Goal: Task Accomplishment & Management: Manage account settings

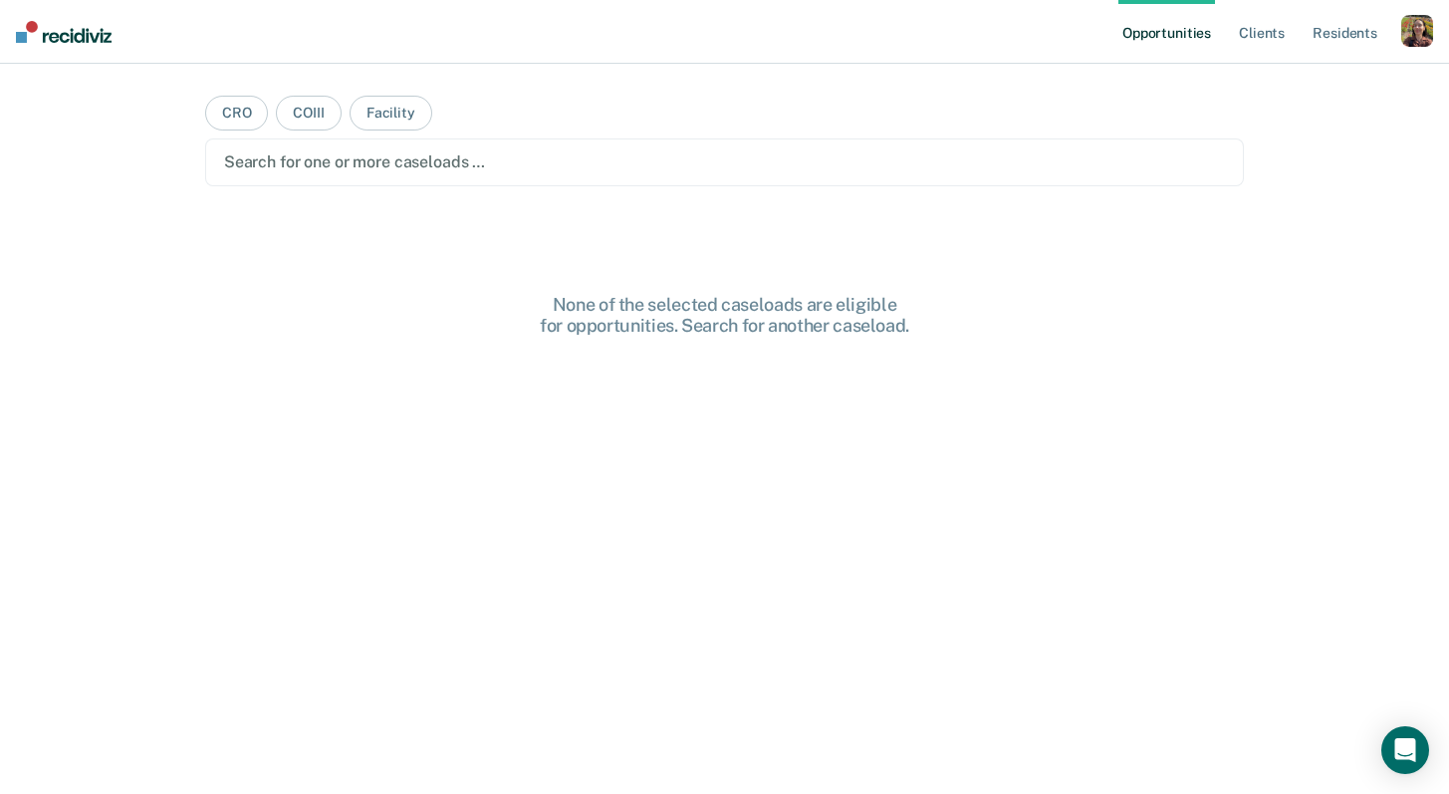
click at [1399, 31] on ul "Opportunities Client s Resident s" at bounding box center [1260, 32] width 283 height 64
click at [1405, 30] on div "button" at bounding box center [1418, 31] width 32 height 32
click at [1328, 86] on link "Profile" at bounding box center [1337, 81] width 160 height 17
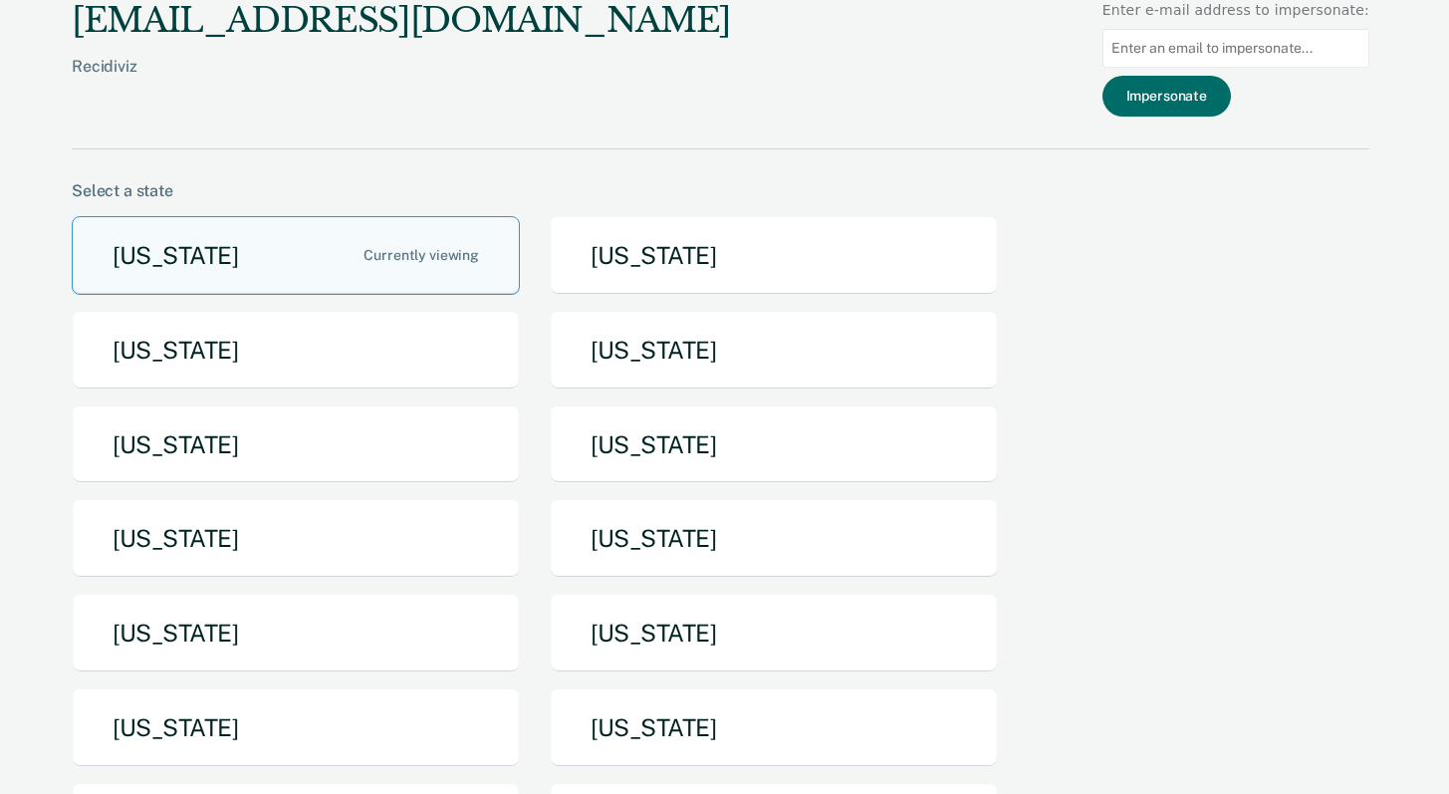
click at [1273, 53] on input at bounding box center [1236, 48] width 267 height 39
type input "t"
drag, startPoint x: 1273, startPoint y: 53, endPoint x: 983, endPoint y: 53, distance: 289.9
click at [983, 53] on div "[EMAIL_ADDRESS][DOMAIN_NAME] Recidiviz Enter e-mail address to impersonate: t I…" at bounding box center [721, 74] width 1298 height 149
paste input "[EMAIL_ADDRESS][DOMAIN_NAME][US_STATE]"
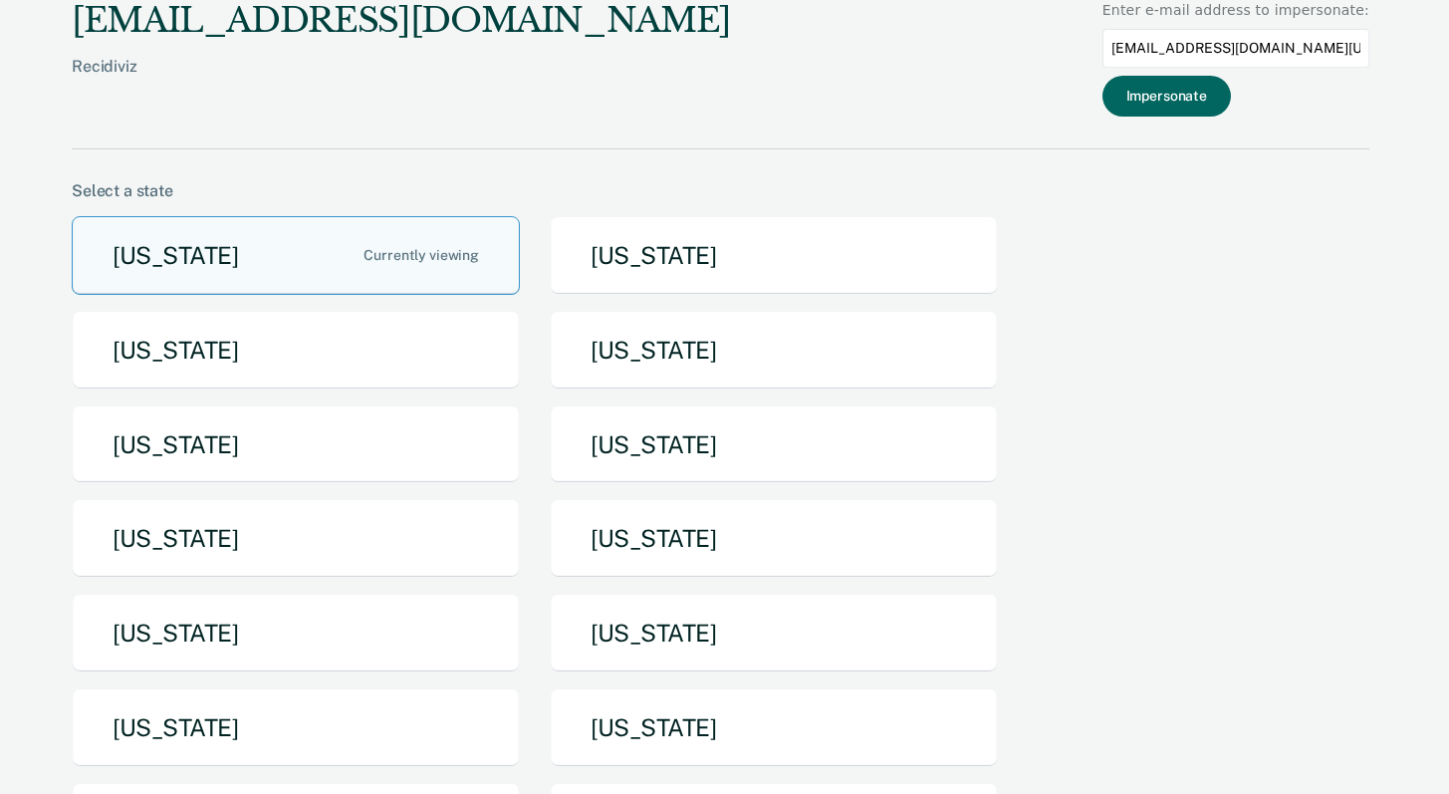
type input "[EMAIL_ADDRESS][DOMAIN_NAME][US_STATE]"
click at [1223, 99] on button "Impersonate" at bounding box center [1167, 96] width 128 height 41
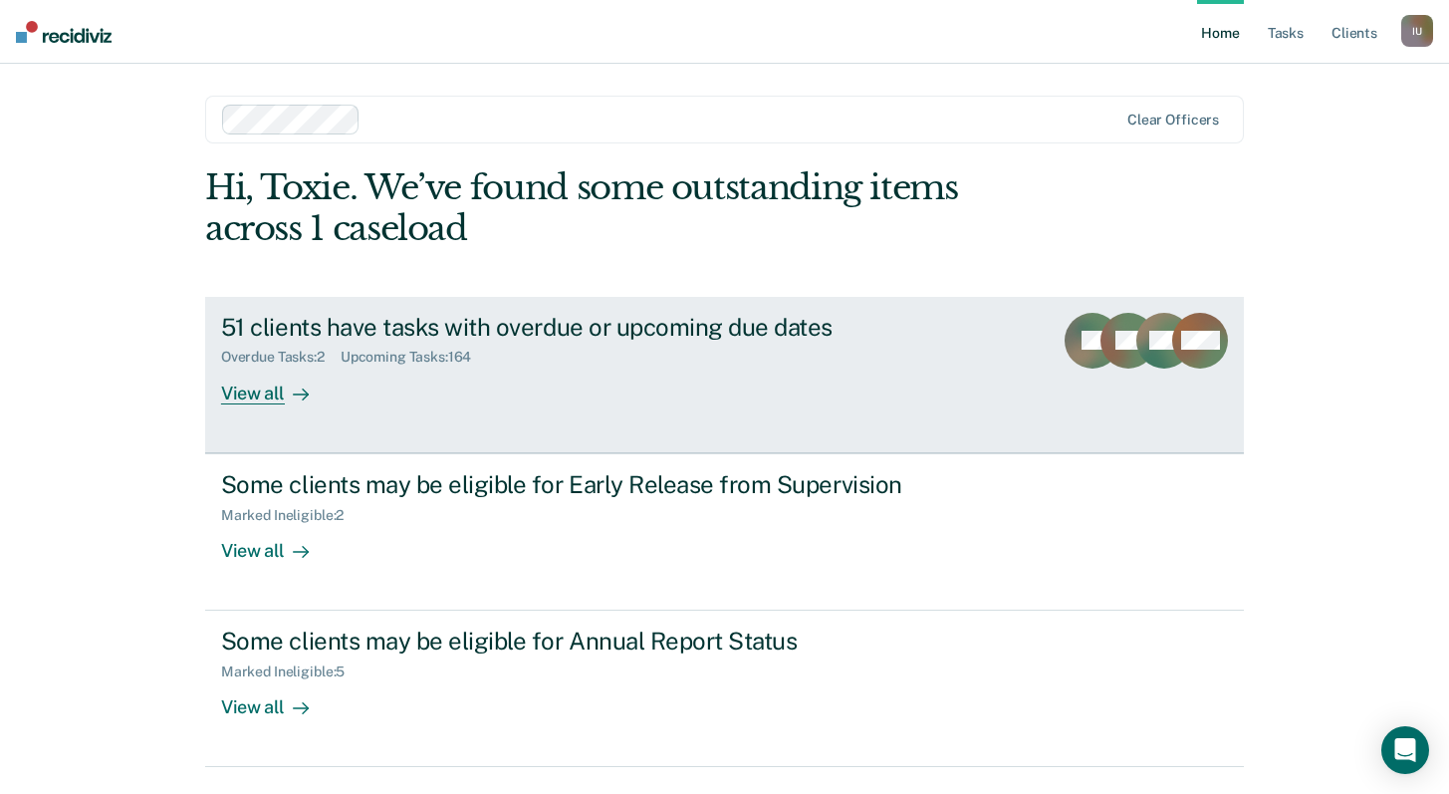
click at [457, 375] on div "51 clients have tasks with overdue or upcoming due dates Overdue Tasks : 2 Upco…" at bounding box center [594, 359] width 747 height 92
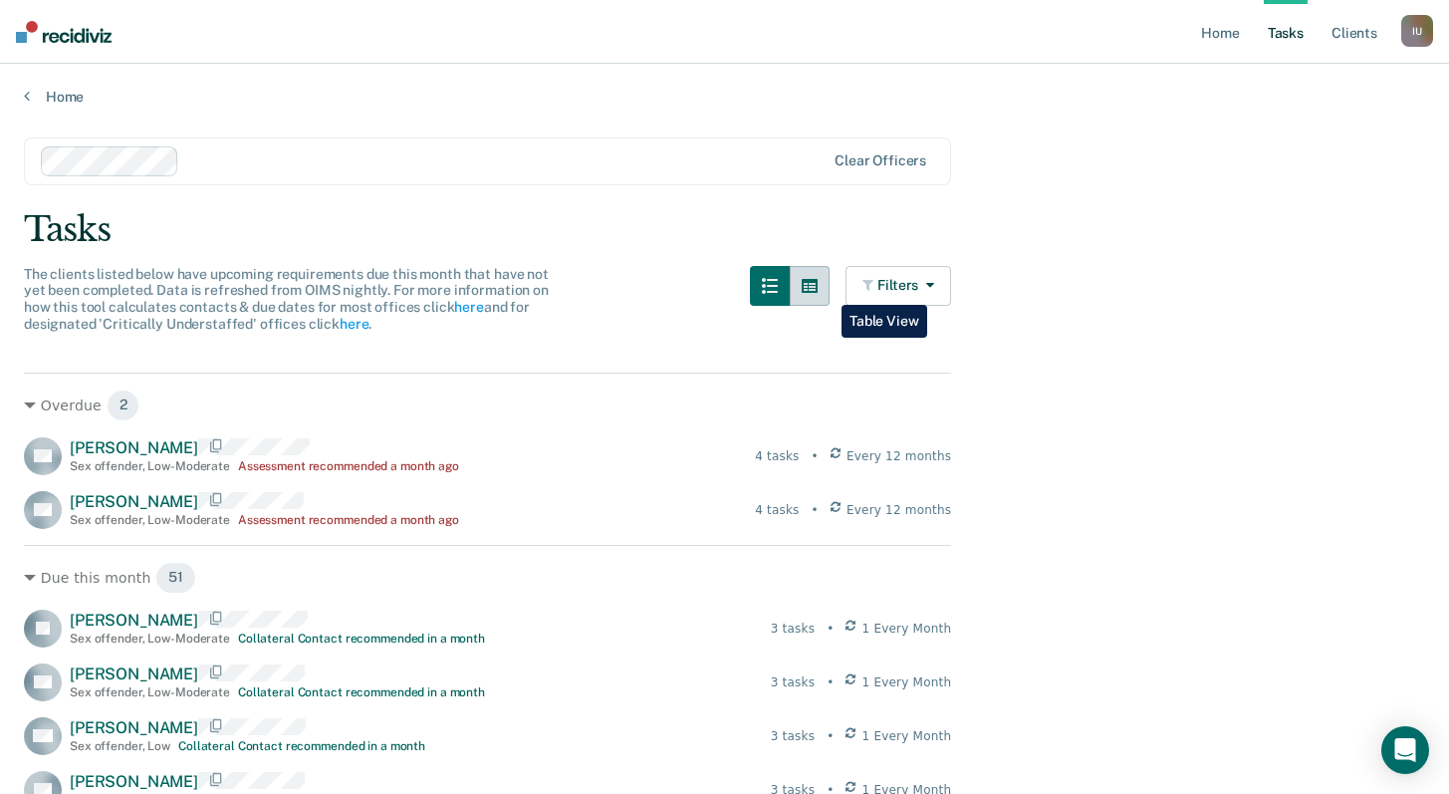
click at [818, 290] on icon "button" at bounding box center [810, 286] width 16 height 14
click at [812, 282] on icon "button" at bounding box center [810, 286] width 16 height 14
click at [818, 291] on icon "button" at bounding box center [810, 286] width 16 height 14
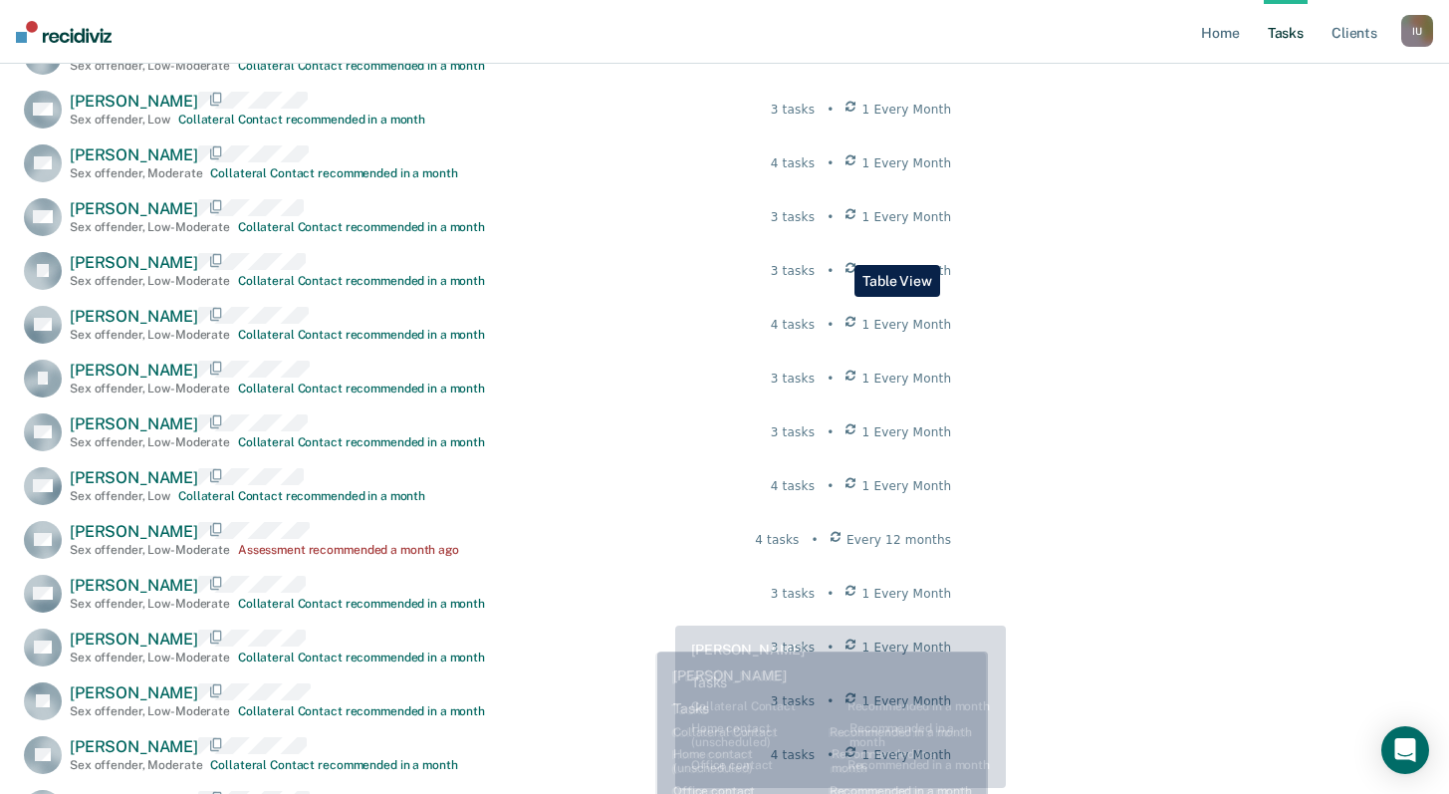
scroll to position [27, 0]
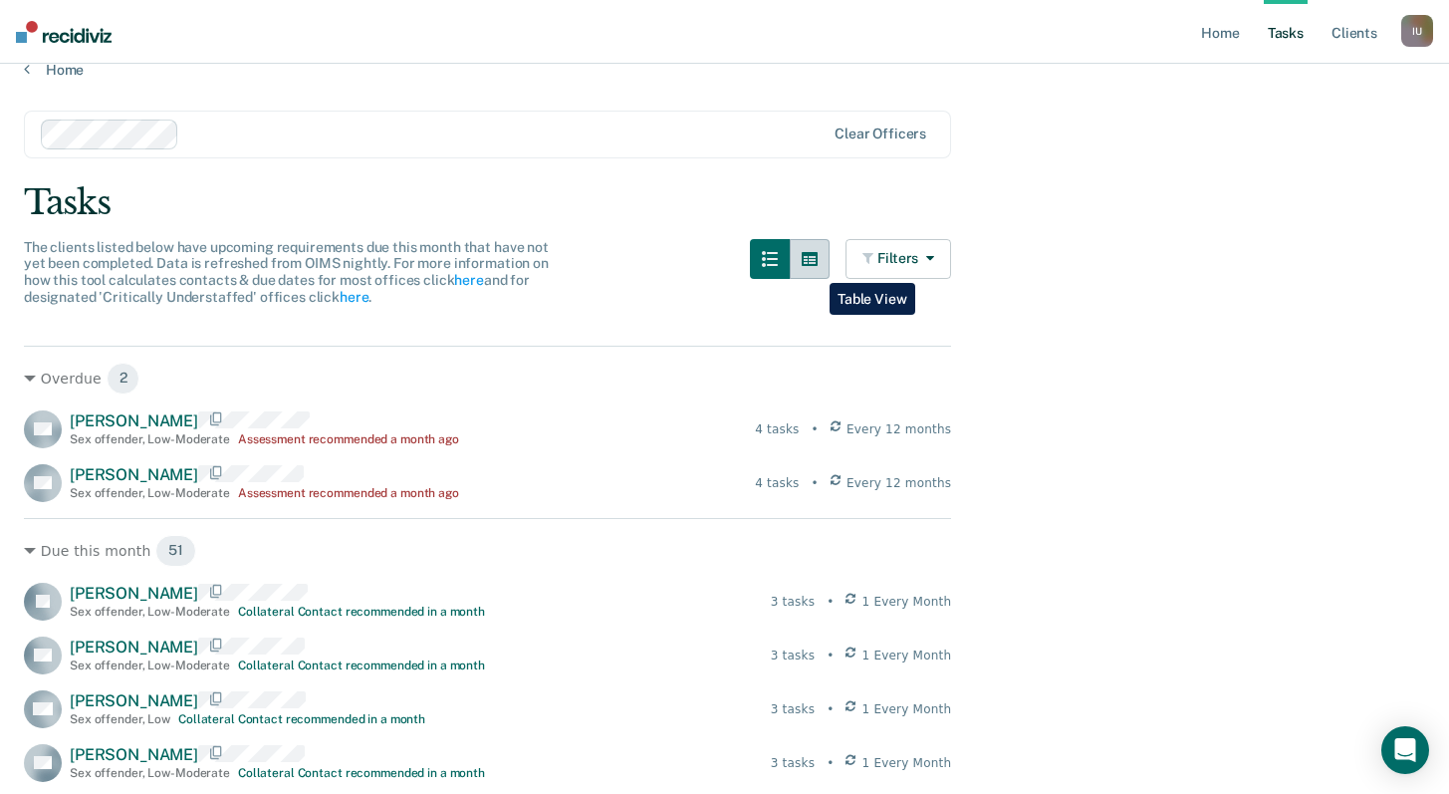
click at [815, 268] on button "button" at bounding box center [810, 259] width 40 height 40
click at [813, 266] on button "button" at bounding box center [810, 259] width 40 height 40
click at [784, 266] on button "button" at bounding box center [770, 259] width 40 height 40
click at [814, 265] on button "button" at bounding box center [810, 259] width 40 height 40
click at [818, 255] on icon "button" at bounding box center [810, 259] width 16 height 16
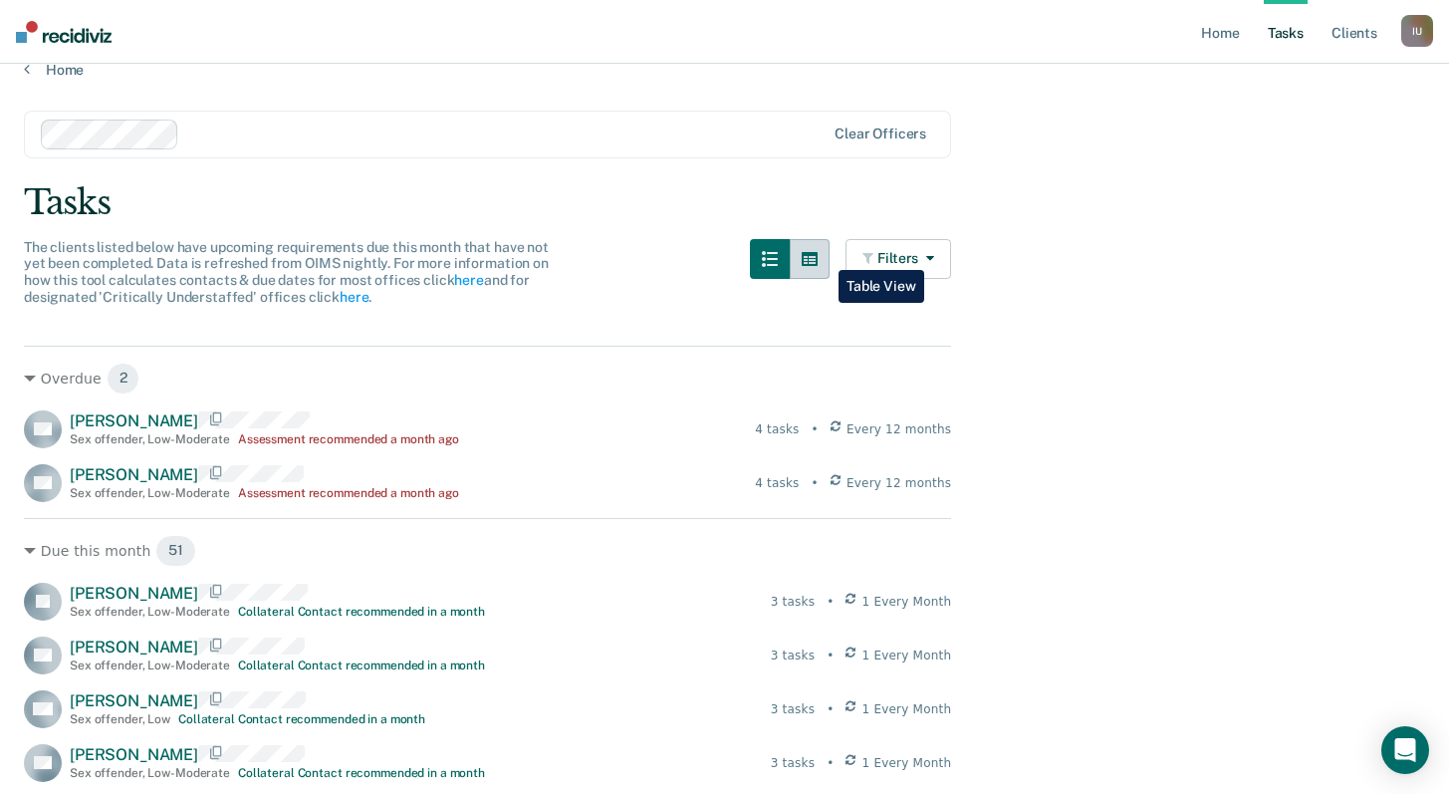
click at [818, 255] on icon "button" at bounding box center [810, 259] width 16 height 16
click at [1375, 34] on link "Client s" at bounding box center [1355, 32] width 54 height 64
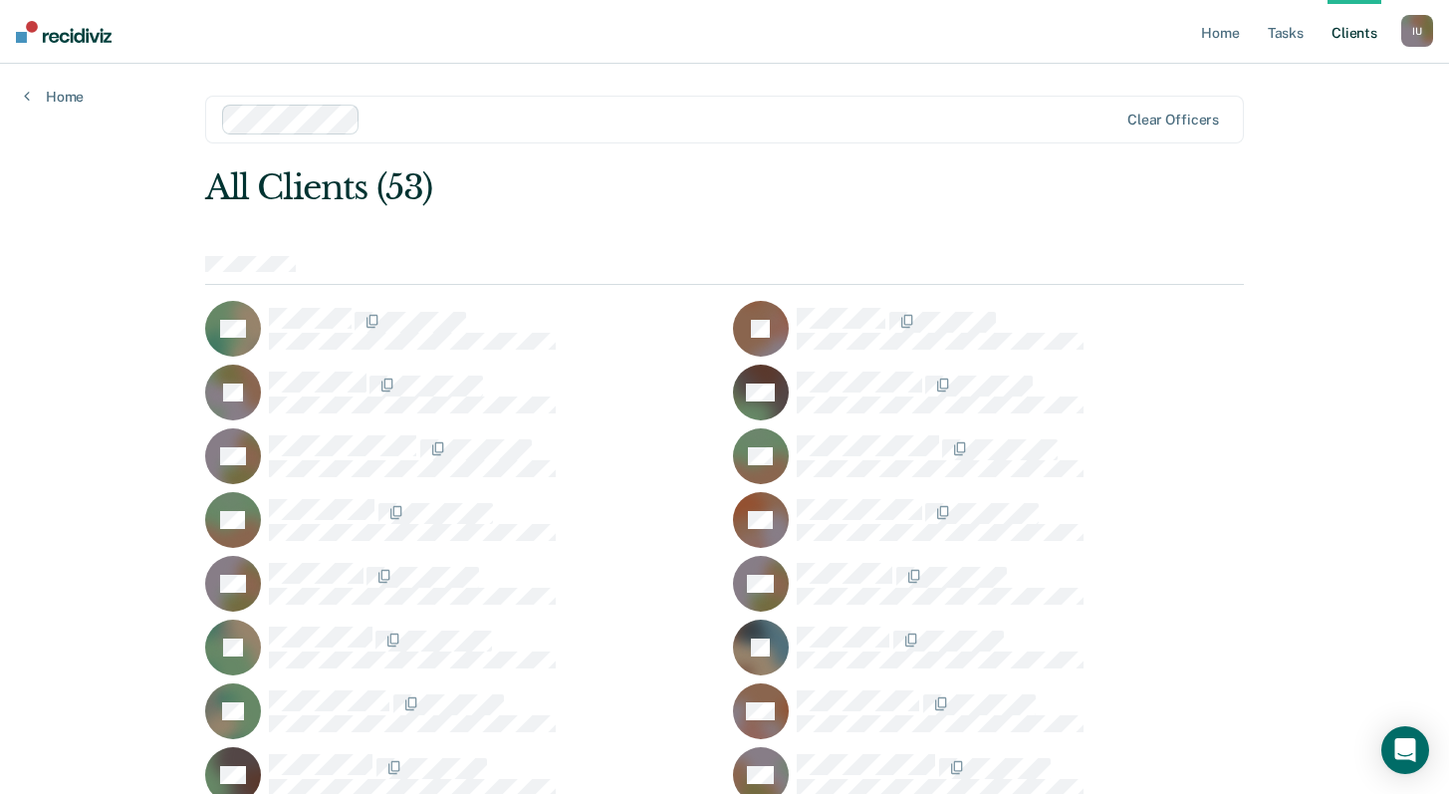
scroll to position [1296, 0]
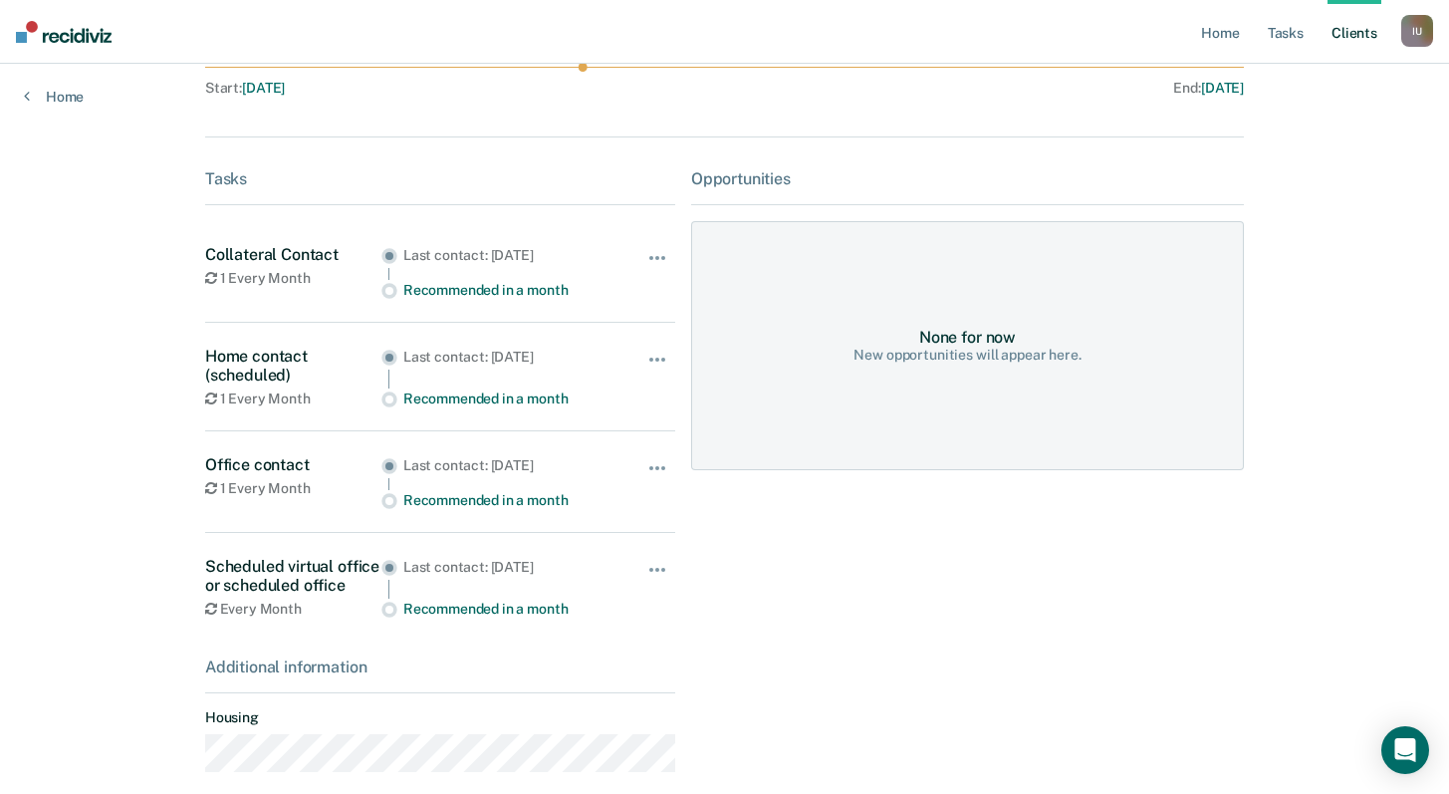
scroll to position [316, 0]
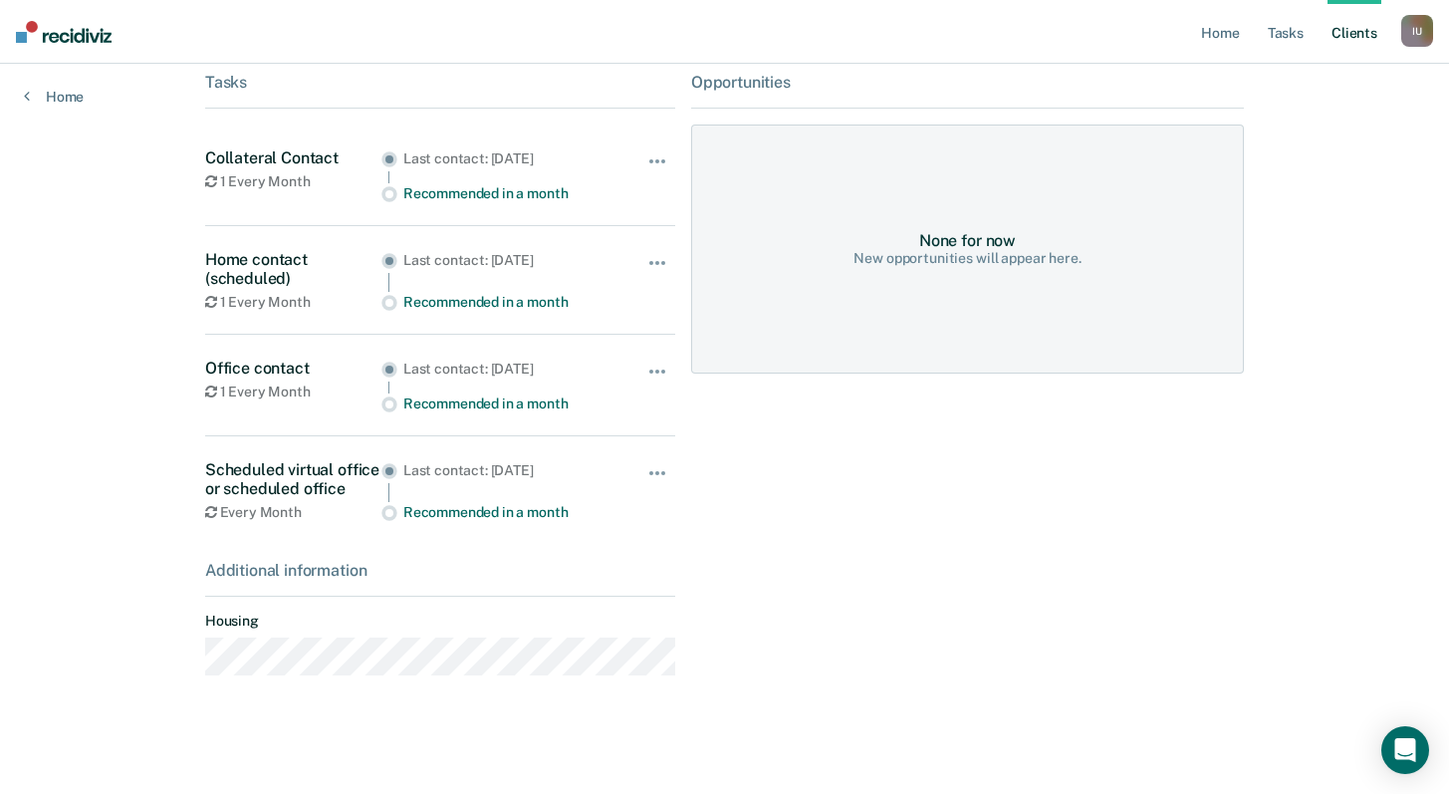
click at [1088, 584] on div "Opportunities None for now New opportunities will appear here." at bounding box center [967, 382] width 553 height 619
